Goal: Task Accomplishment & Management: Manage account settings

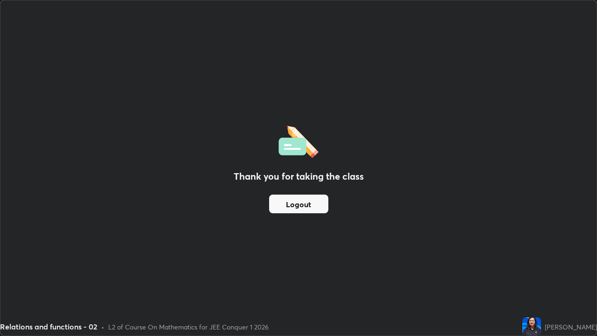
scroll to position [336, 597]
click at [301, 208] on button "Logout" at bounding box center [298, 204] width 59 height 19
click at [300, 206] on button "Logout" at bounding box center [298, 204] width 59 height 19
click at [300, 207] on button "Logout" at bounding box center [298, 204] width 59 height 19
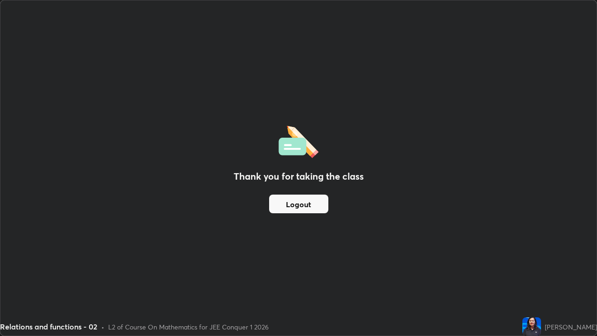
click at [301, 206] on button "Logout" at bounding box center [298, 204] width 59 height 19
click at [301, 205] on button "Logout" at bounding box center [298, 204] width 59 height 19
click at [297, 208] on button "Logout" at bounding box center [298, 204] width 59 height 19
click at [304, 209] on button "Logout" at bounding box center [298, 204] width 59 height 19
click at [292, 204] on button "Logout" at bounding box center [298, 204] width 59 height 19
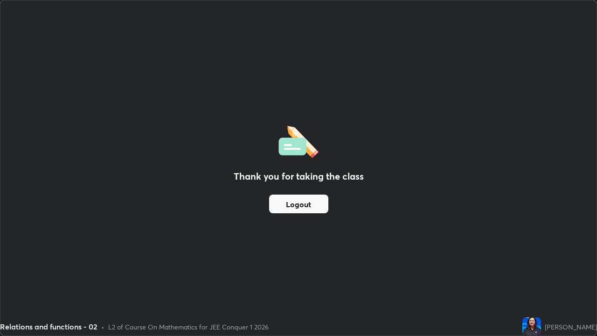
click at [292, 205] on button "Logout" at bounding box center [298, 204] width 59 height 19
click at [292, 207] on button "Logout" at bounding box center [298, 204] width 59 height 19
click at [299, 202] on button "Logout" at bounding box center [298, 204] width 59 height 19
click at [293, 206] on button "Logout" at bounding box center [298, 204] width 59 height 19
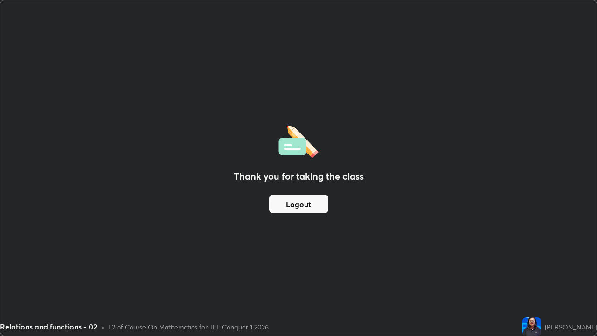
click at [294, 204] on button "Logout" at bounding box center [298, 204] width 59 height 19
click at [290, 204] on button "Logout" at bounding box center [298, 204] width 59 height 19
click at [285, 205] on button "Logout" at bounding box center [298, 204] width 59 height 19
click at [285, 207] on button "Logout" at bounding box center [298, 204] width 59 height 19
click at [286, 207] on button "Logout" at bounding box center [298, 204] width 59 height 19
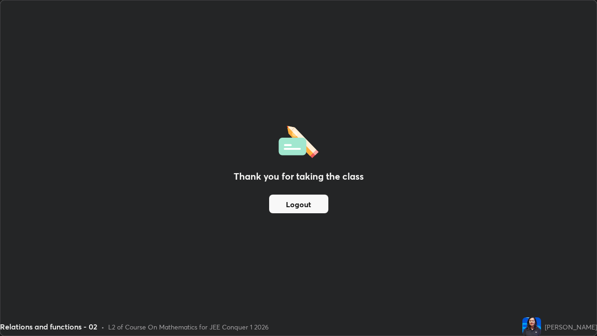
click at [285, 205] on button "Logout" at bounding box center [298, 204] width 59 height 19
click at [286, 204] on button "Logout" at bounding box center [298, 204] width 59 height 19
click at [287, 204] on button "Logout" at bounding box center [298, 204] width 59 height 19
click at [265, 225] on div "Thank you for taking the class Logout" at bounding box center [298, 167] width 596 height 335
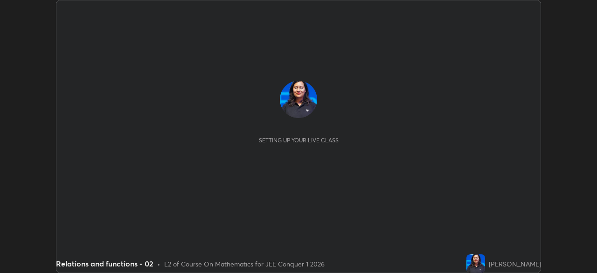
scroll to position [273, 597]
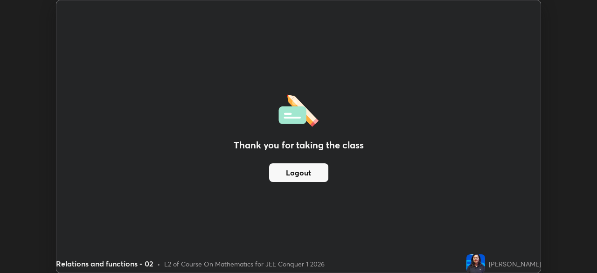
click at [229, 215] on div "Thank you for taking the class Logout" at bounding box center [298, 136] width 484 height 272
click at [287, 175] on button "Logout" at bounding box center [298, 172] width 59 height 19
